Goal: Obtain resource: Obtain resource

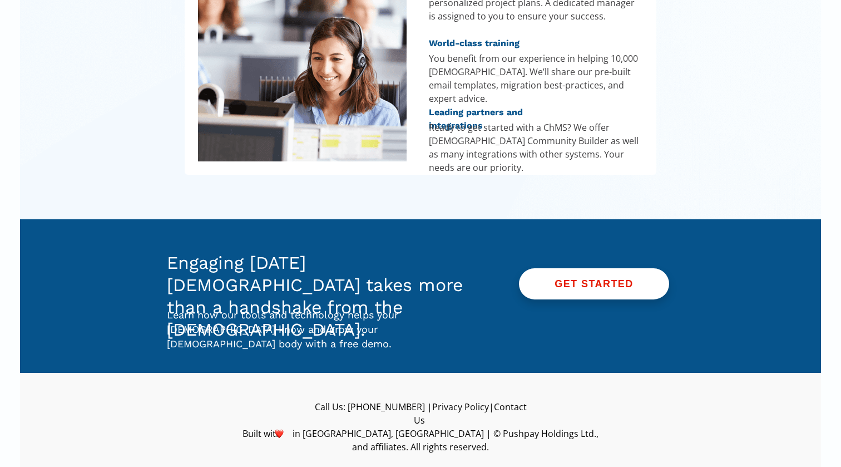
scroll to position [1577, 0]
click at [625, 276] on link "GET STARTED" at bounding box center [594, 283] width 150 height 31
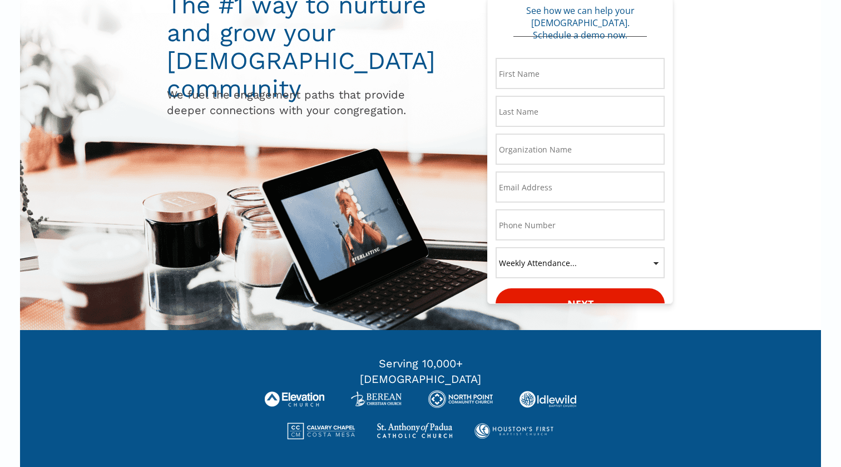
scroll to position [76, 0]
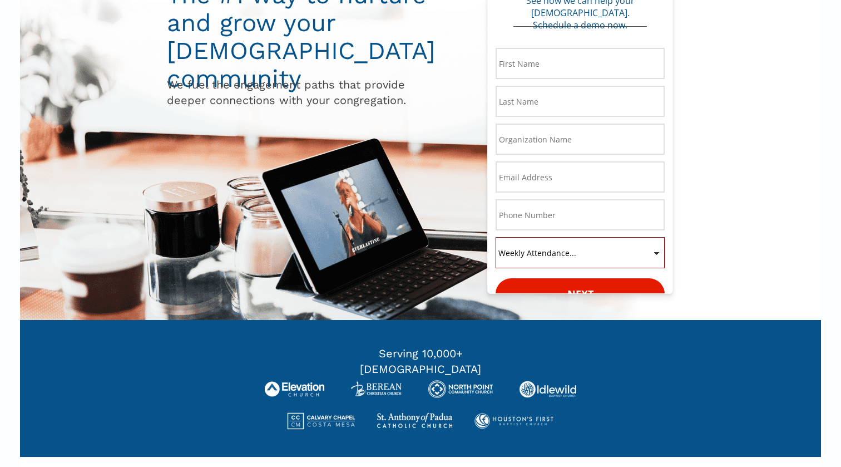
select select "0-199"
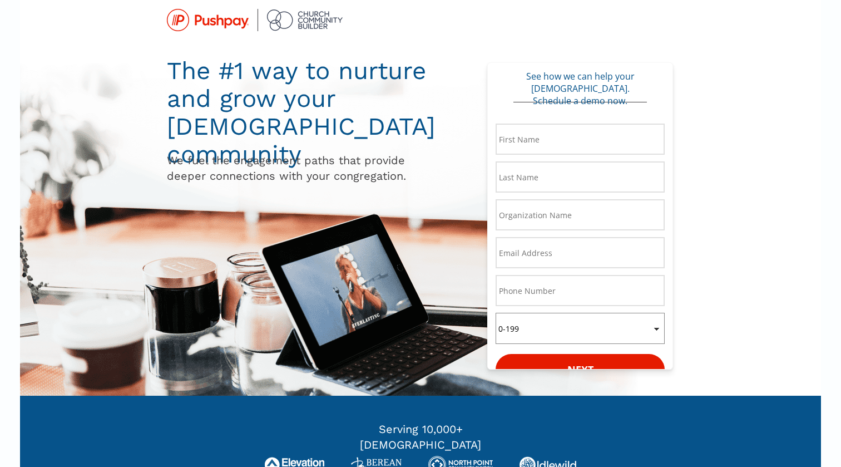
scroll to position [0, 0]
drag, startPoint x: 227, startPoint y: 162, endPoint x: 340, endPoint y: 166, distance: 113.0
click at [340, 166] on span "We fuel the engagement paths that provide deeper connections with your congrega…" at bounding box center [286, 168] width 239 height 29
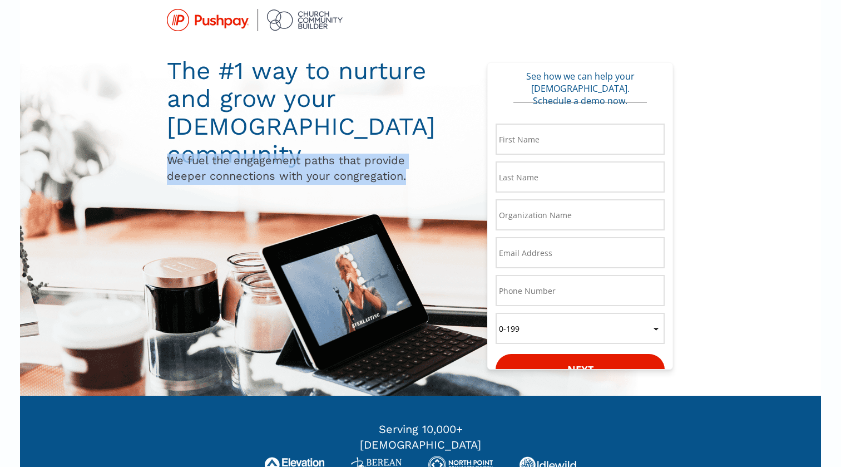
click at [340, 166] on span "We fuel the engagement paths that provide deeper connections with your congrega…" at bounding box center [286, 168] width 239 height 29
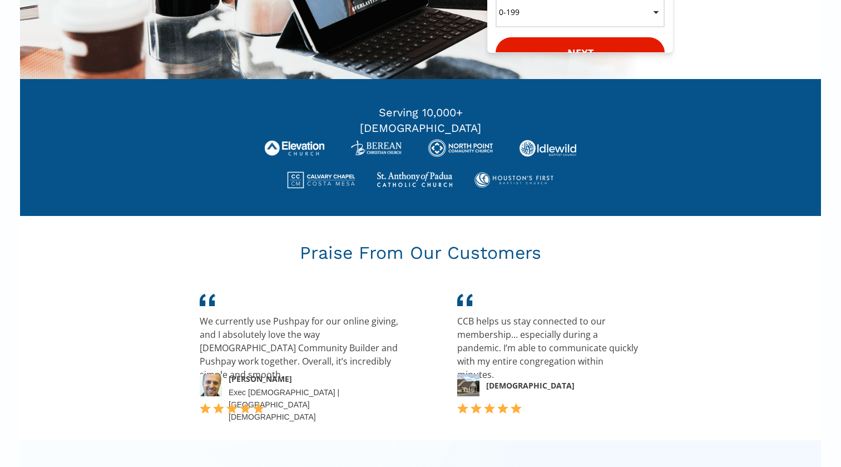
scroll to position [441, 0]
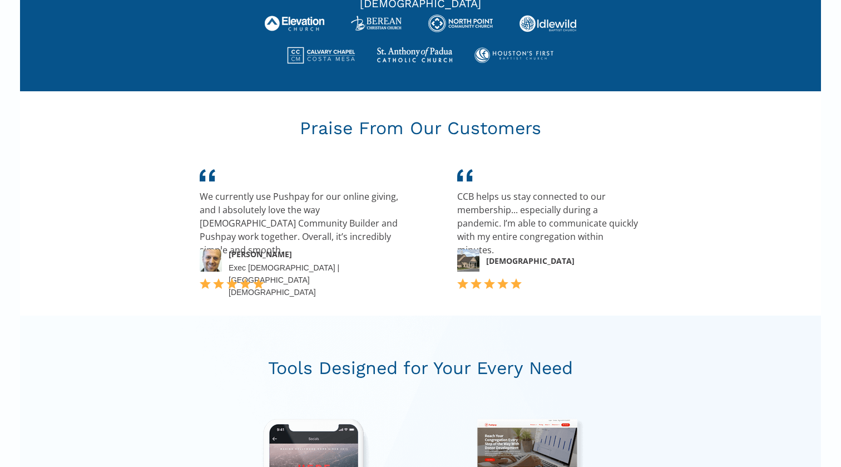
click at [353, 134] on span "Praise From Our Customers" at bounding box center [420, 127] width 241 height 21
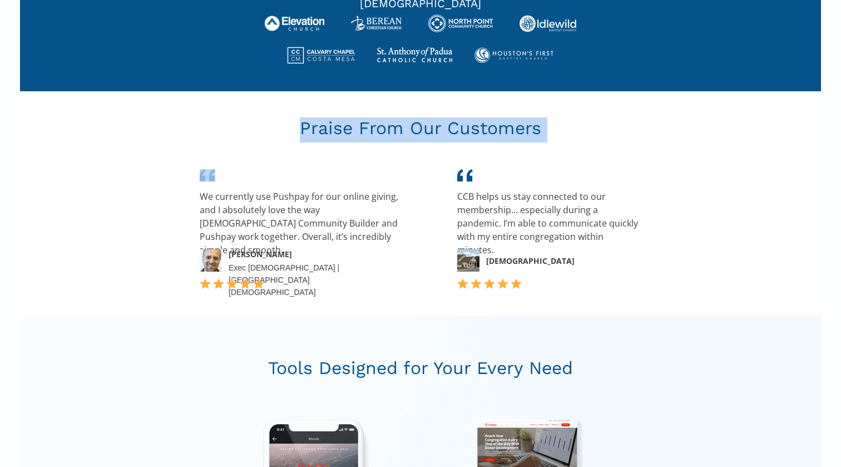
click at [353, 134] on span "Praise From Our Customers" at bounding box center [420, 127] width 241 height 21
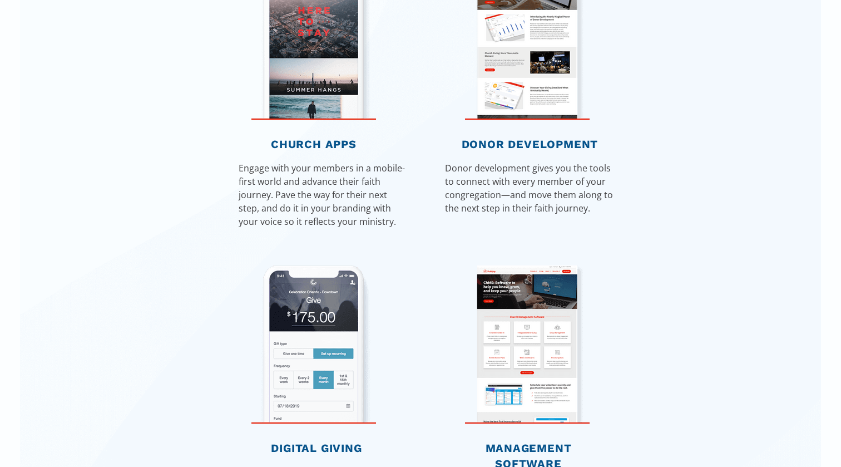
scroll to position [905, 0]
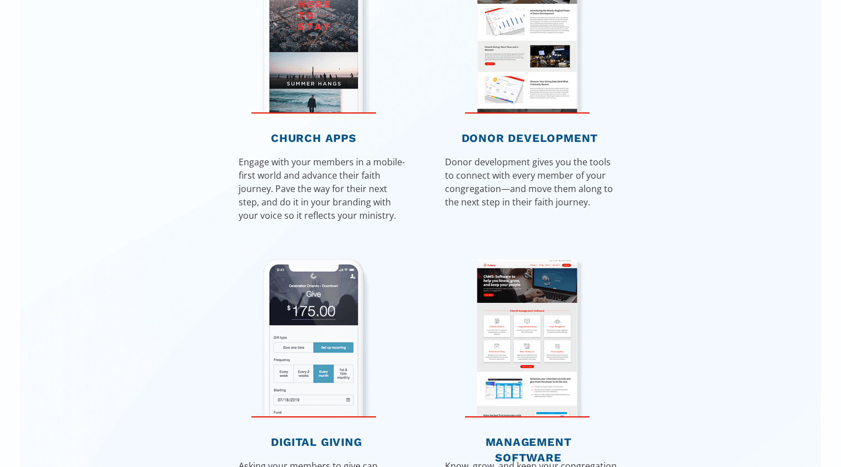
click at [353, 134] on span "CHURCH APPS" at bounding box center [314, 137] width 86 height 13
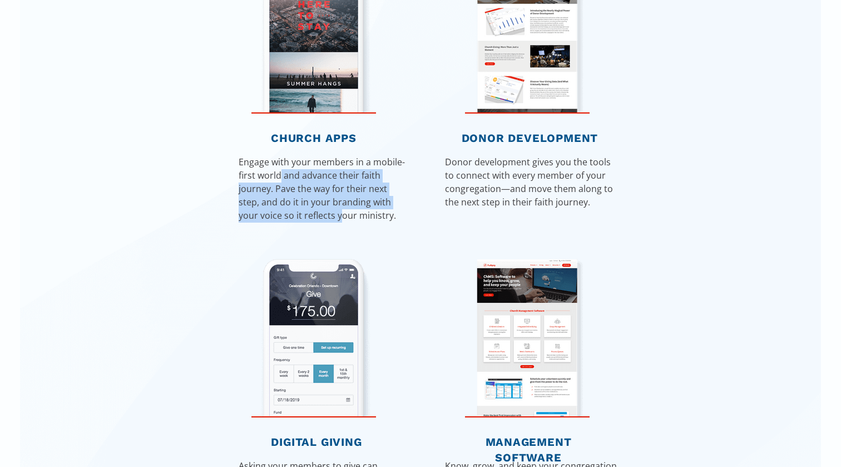
drag, startPoint x: 280, startPoint y: 174, endPoint x: 340, endPoint y: 215, distance: 72.8
click at [342, 215] on span "Engage with your members in a mobile-first world and advance their faith journe…" at bounding box center [322, 189] width 166 height 66
click at [340, 215] on span "Engage with your members in a mobile-first world and advance their faith journe…" at bounding box center [322, 189] width 166 height 66
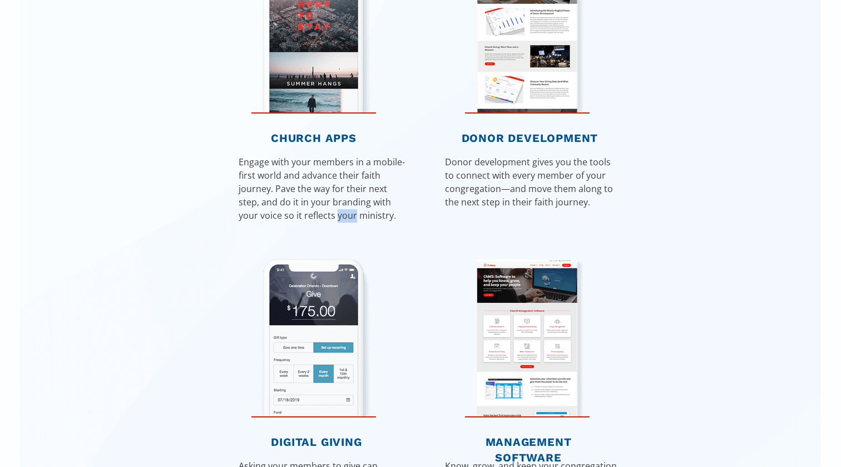
click at [340, 215] on span "Engage with your members in a mobile-first world and advance their faith journe…" at bounding box center [322, 189] width 166 height 66
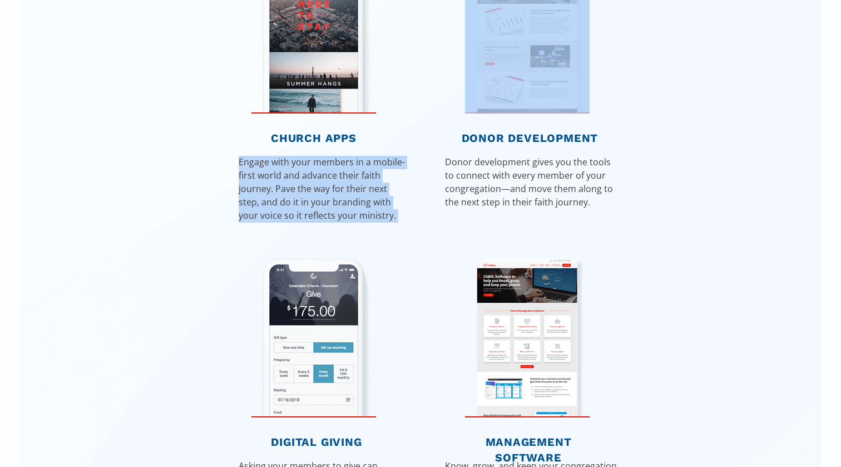
click at [340, 215] on span "Engage with your members in a mobile-first world and advance their faith journe…" at bounding box center [322, 189] width 166 height 66
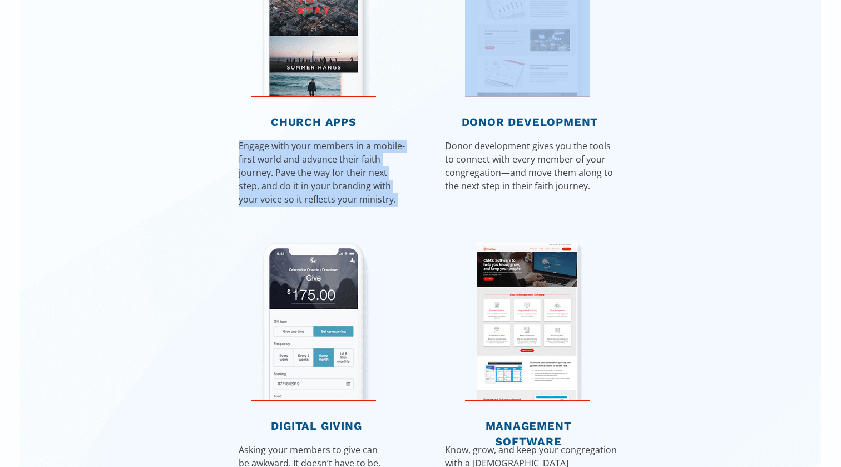
scroll to position [920, 0]
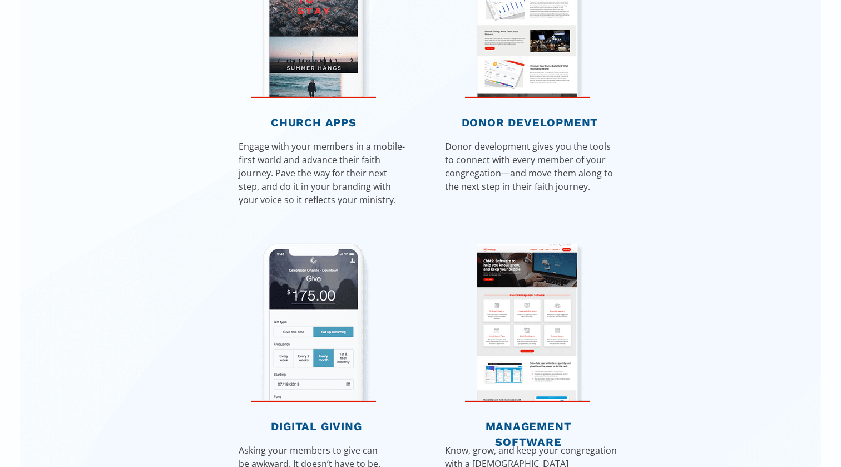
click at [315, 190] on span "Engage with your members in a mobile-first world and advance their faith journe…" at bounding box center [322, 173] width 166 height 66
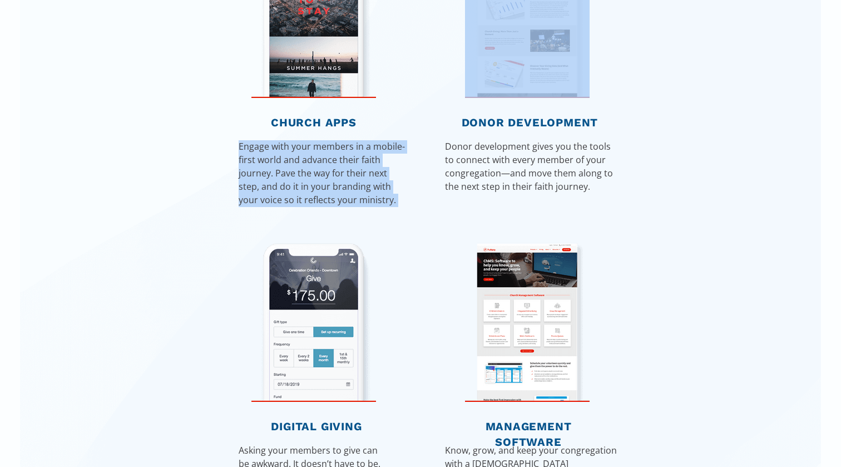
click at [315, 190] on span "Engage with your members in a mobile-first world and advance their faith journe…" at bounding box center [322, 173] width 166 height 66
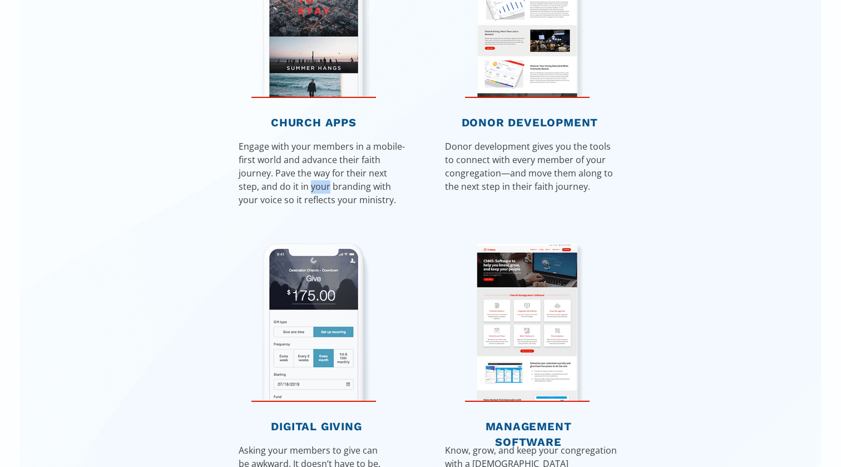
click at [315, 190] on span "Engage with your members in a mobile-first world and advance their faith journe…" at bounding box center [322, 173] width 166 height 66
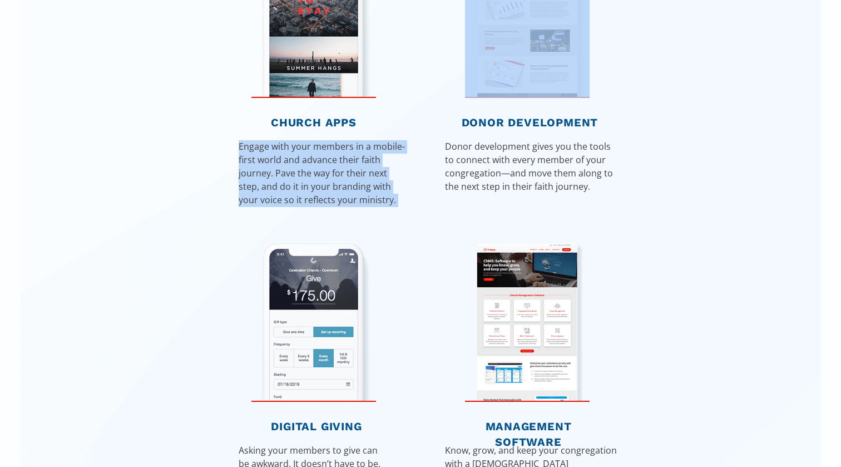
click at [315, 190] on span "Engage with your members in a mobile-first world and advance their faith journe…" at bounding box center [322, 173] width 166 height 66
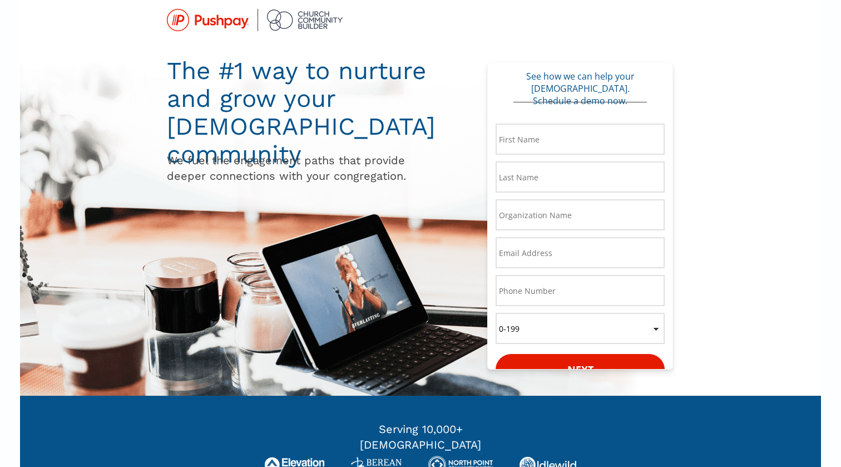
scroll to position [0, 0]
